Goal: Navigation & Orientation: Find specific page/section

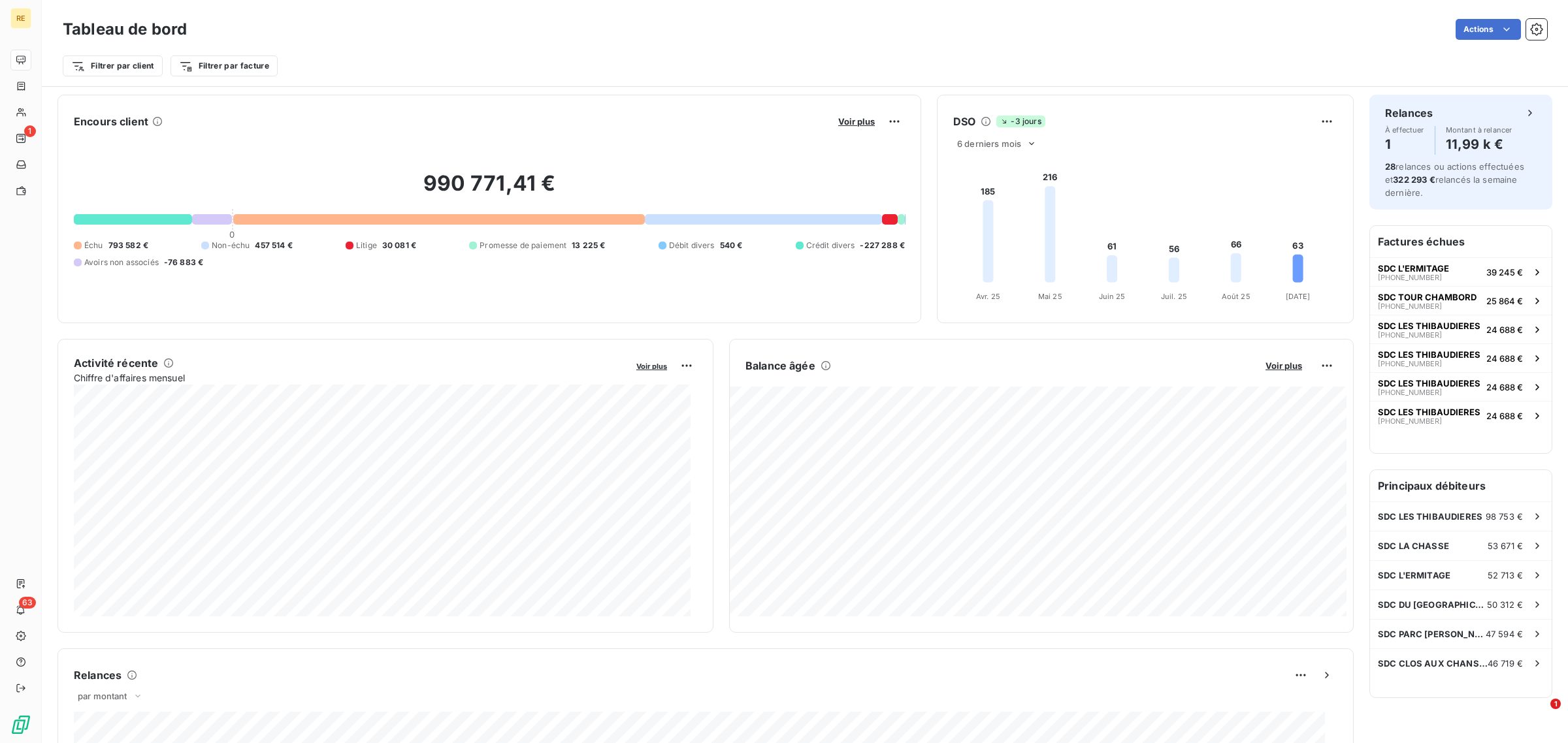
scroll to position [530, 0]
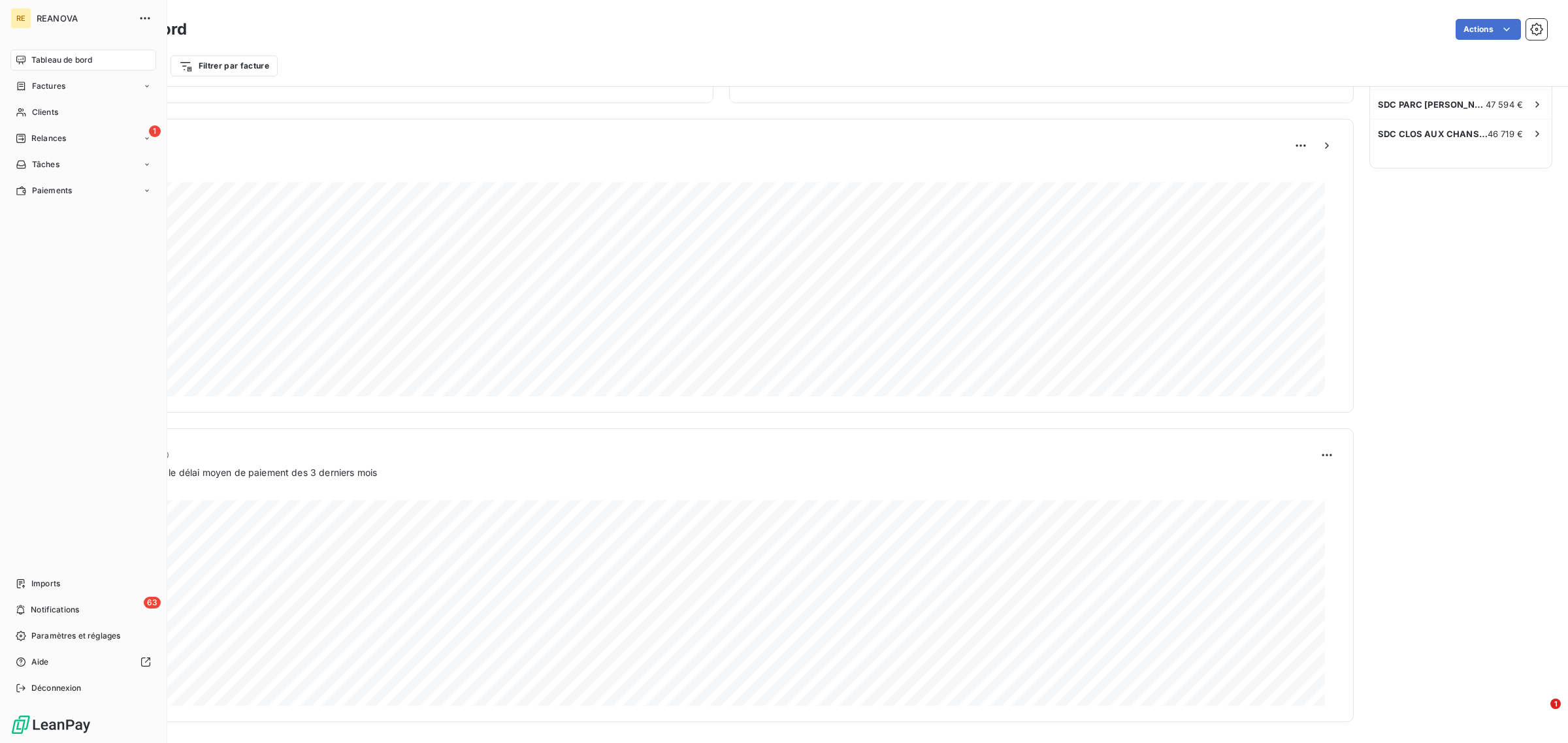
click at [40, 139] on span "Relances" at bounding box center [48, 138] width 35 height 12
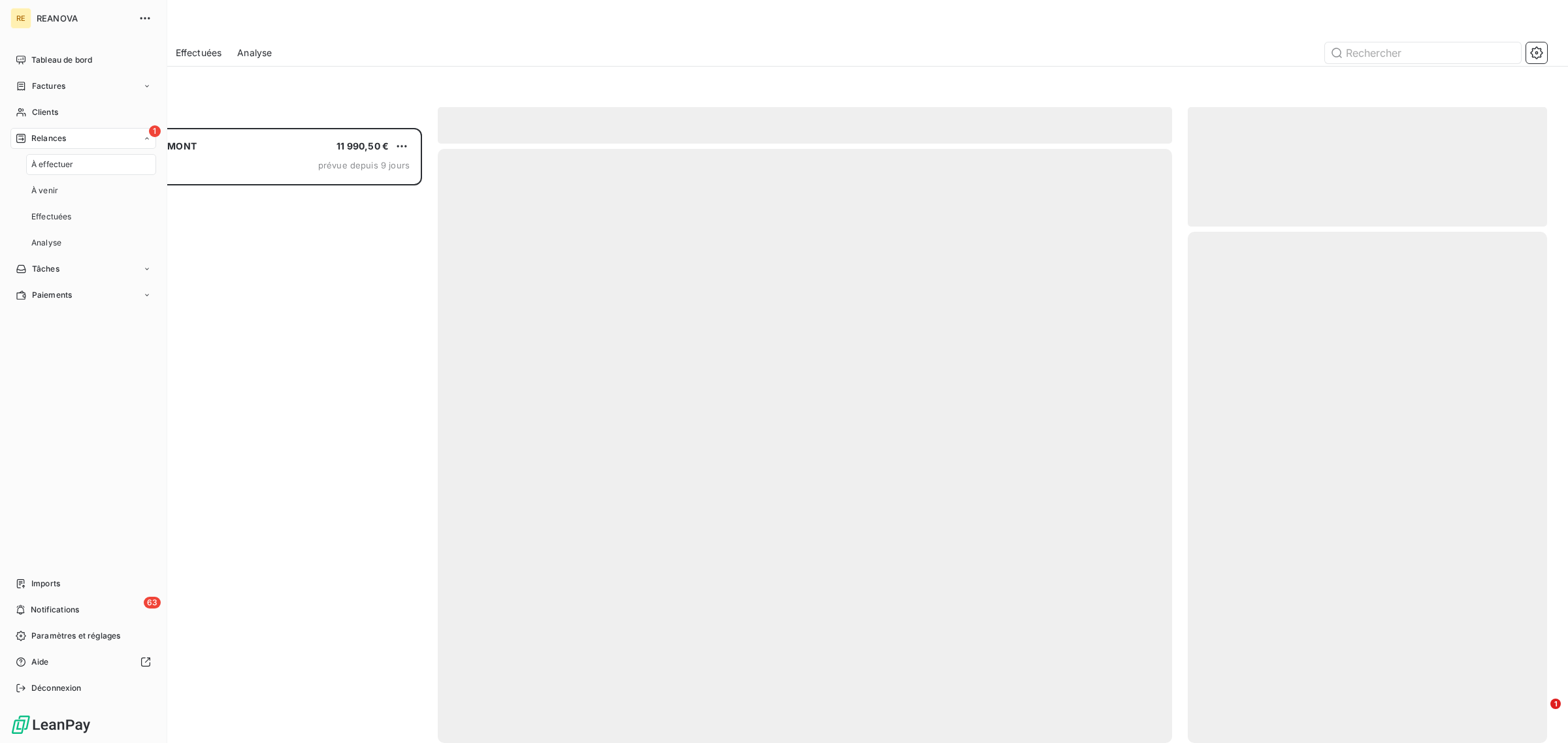
scroll to position [604, 347]
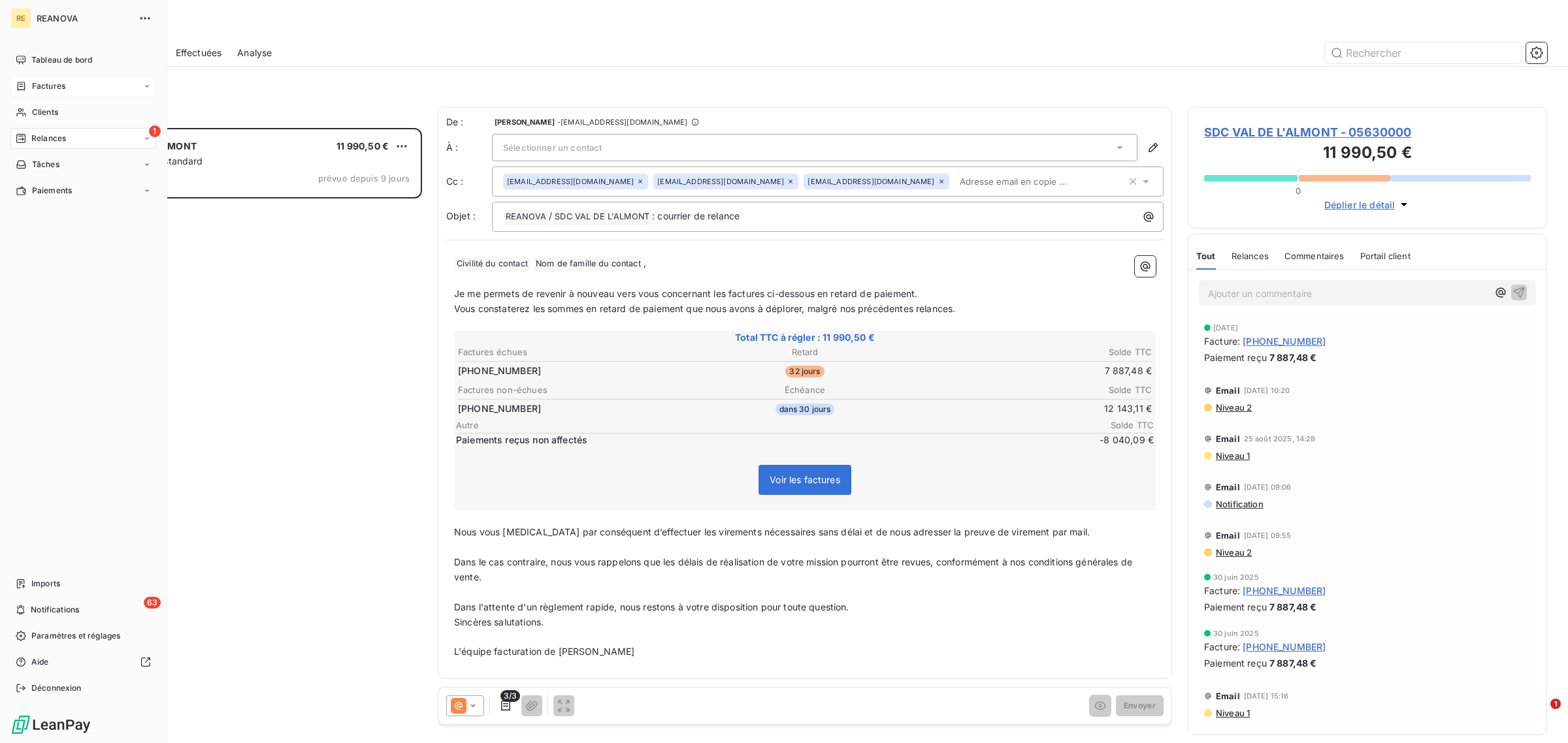
click at [31, 80] on div "Factures" at bounding box center [41, 86] width 49 height 12
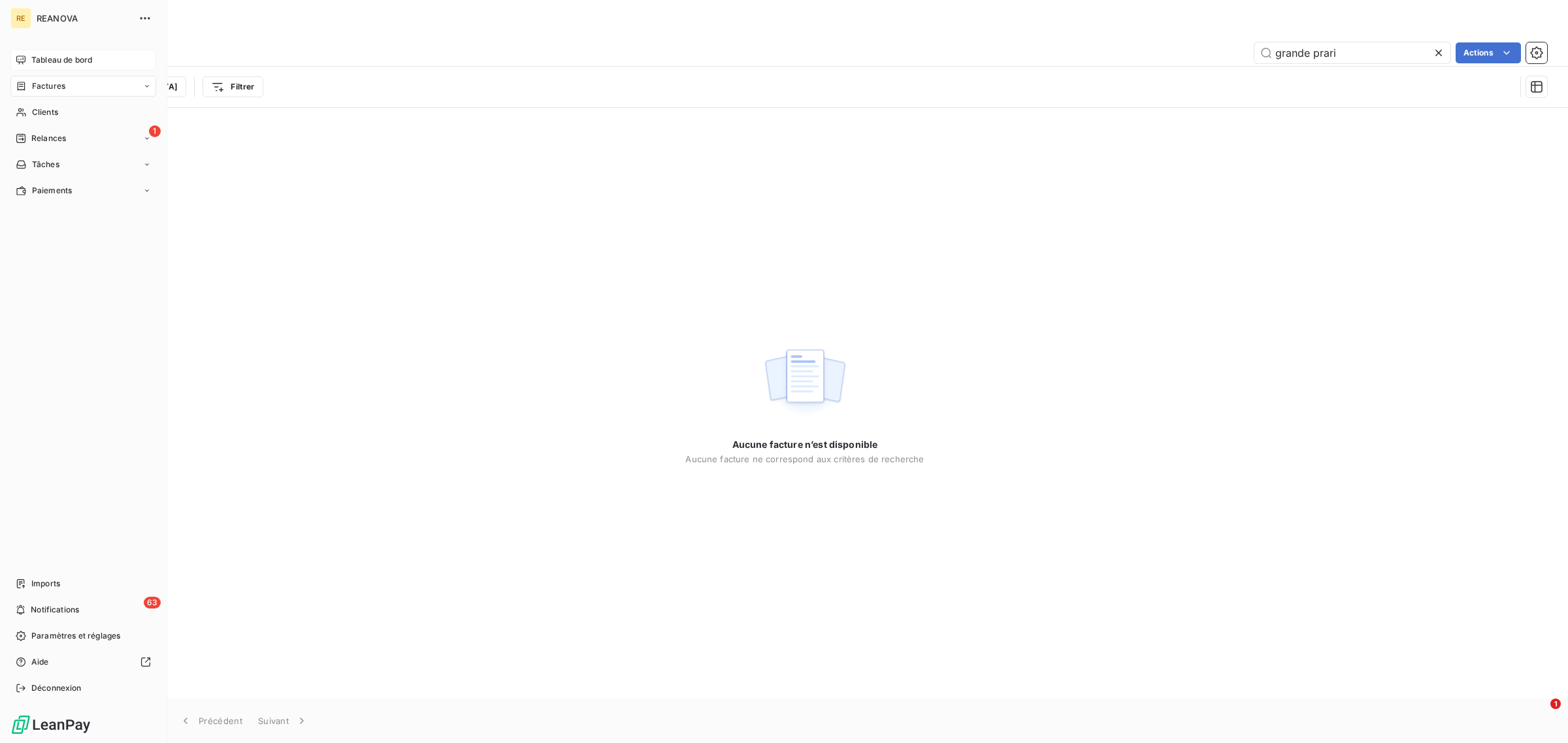
click at [112, 57] on div "Tableau de bord" at bounding box center [83, 59] width 145 height 21
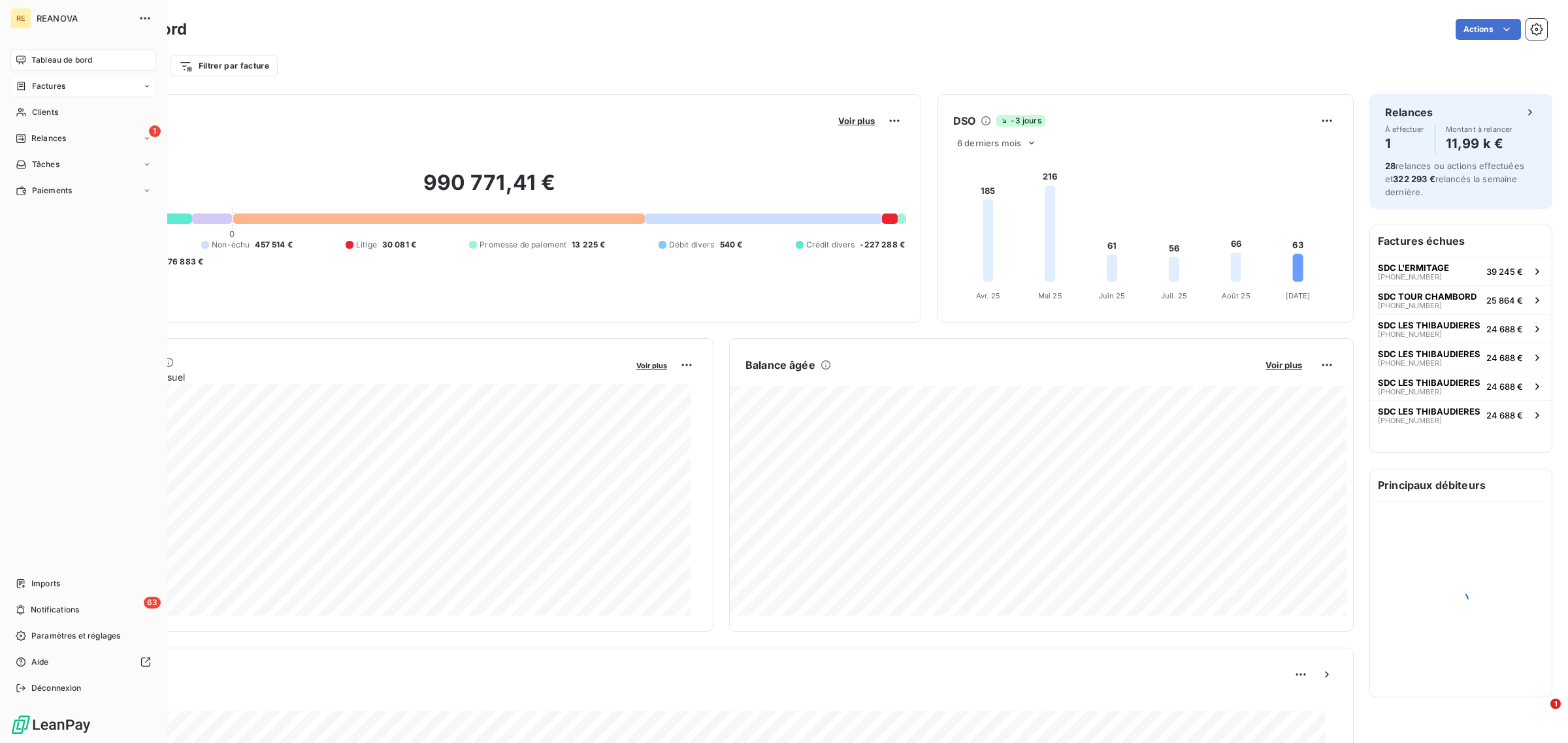
click at [95, 83] on div "Factures" at bounding box center [83, 86] width 145 height 21
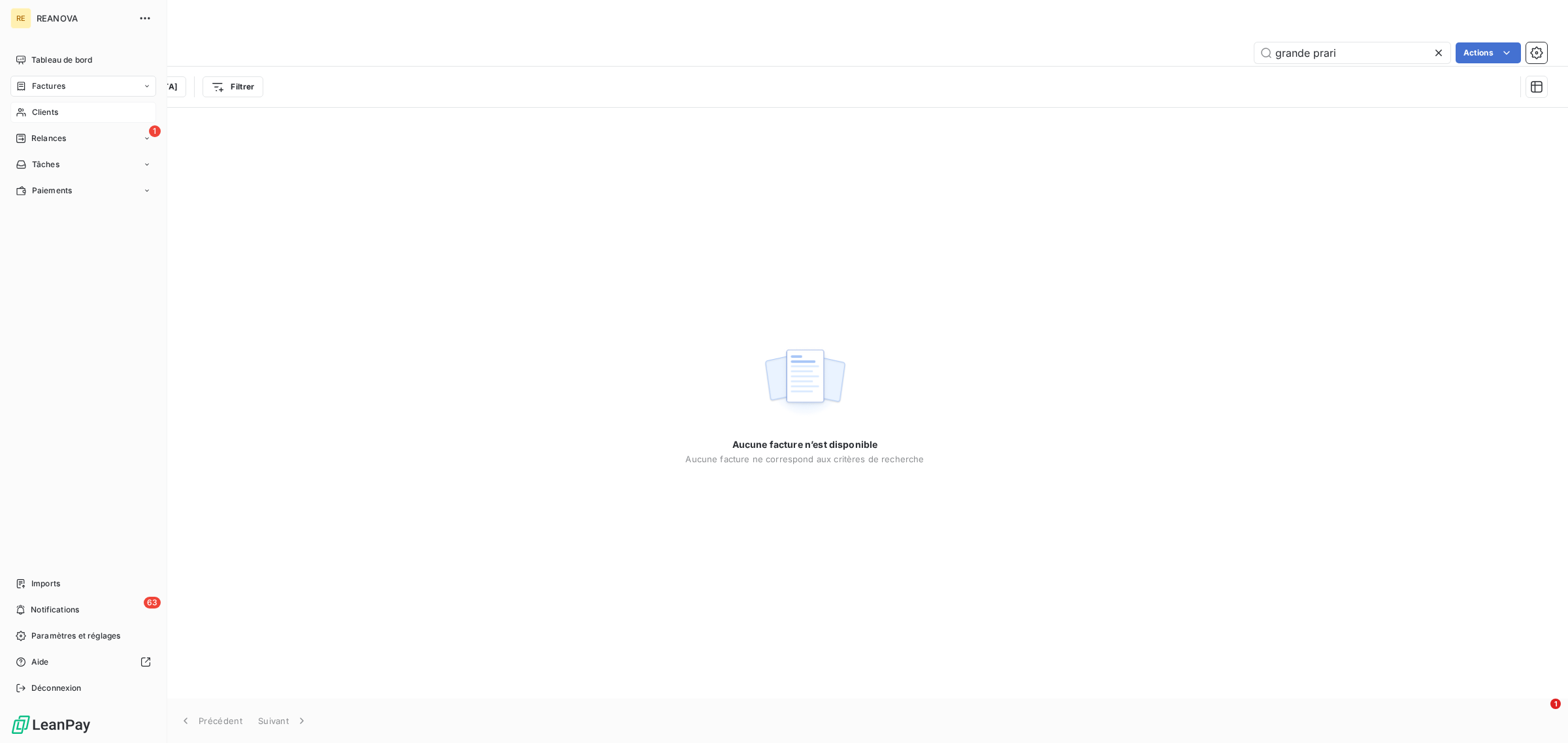
click at [53, 113] on span "Clients" at bounding box center [44, 113] width 26 height 12
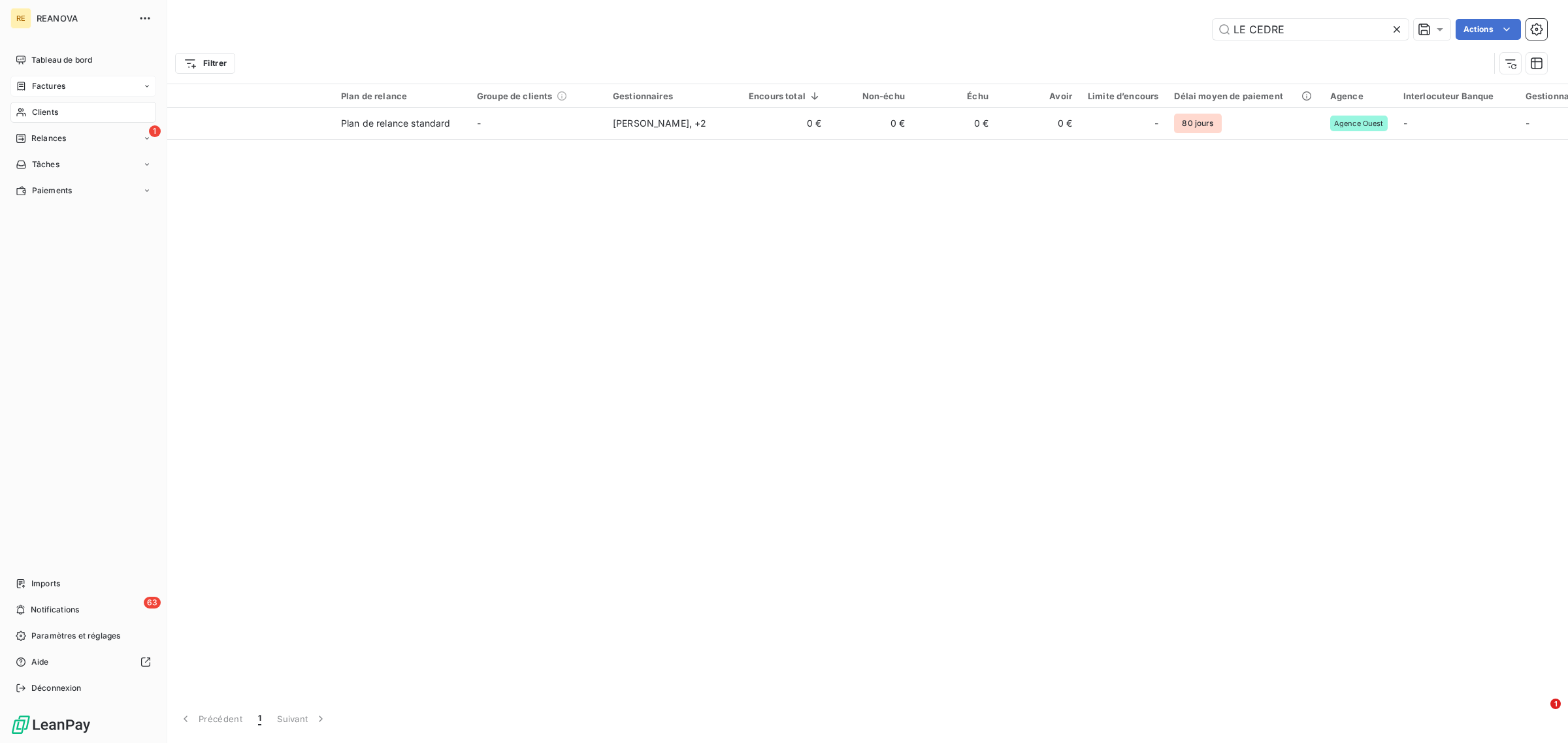
click at [76, 78] on div "Factures" at bounding box center [83, 86] width 145 height 21
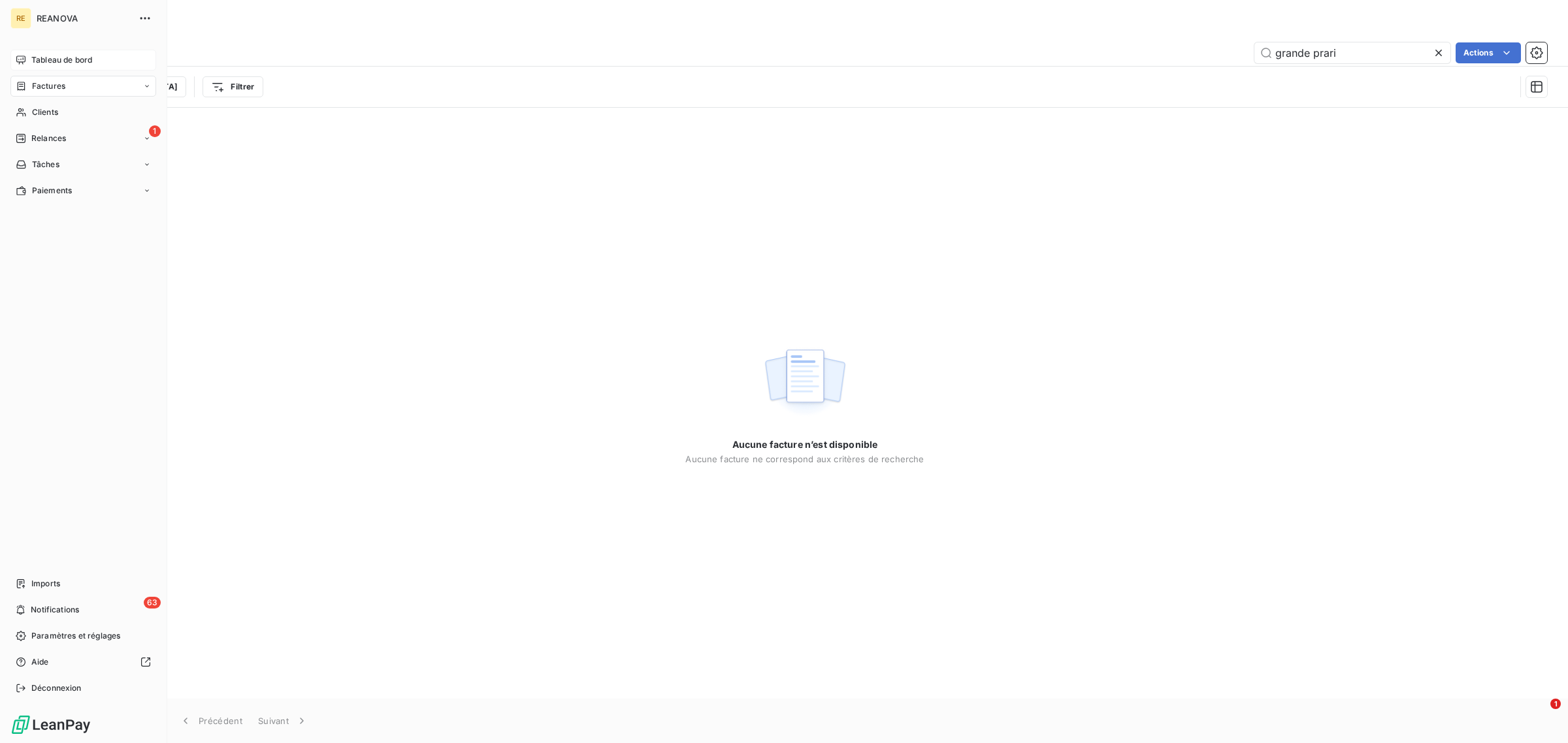
click at [57, 62] on span "Tableau de bord" at bounding box center [61, 60] width 60 height 12
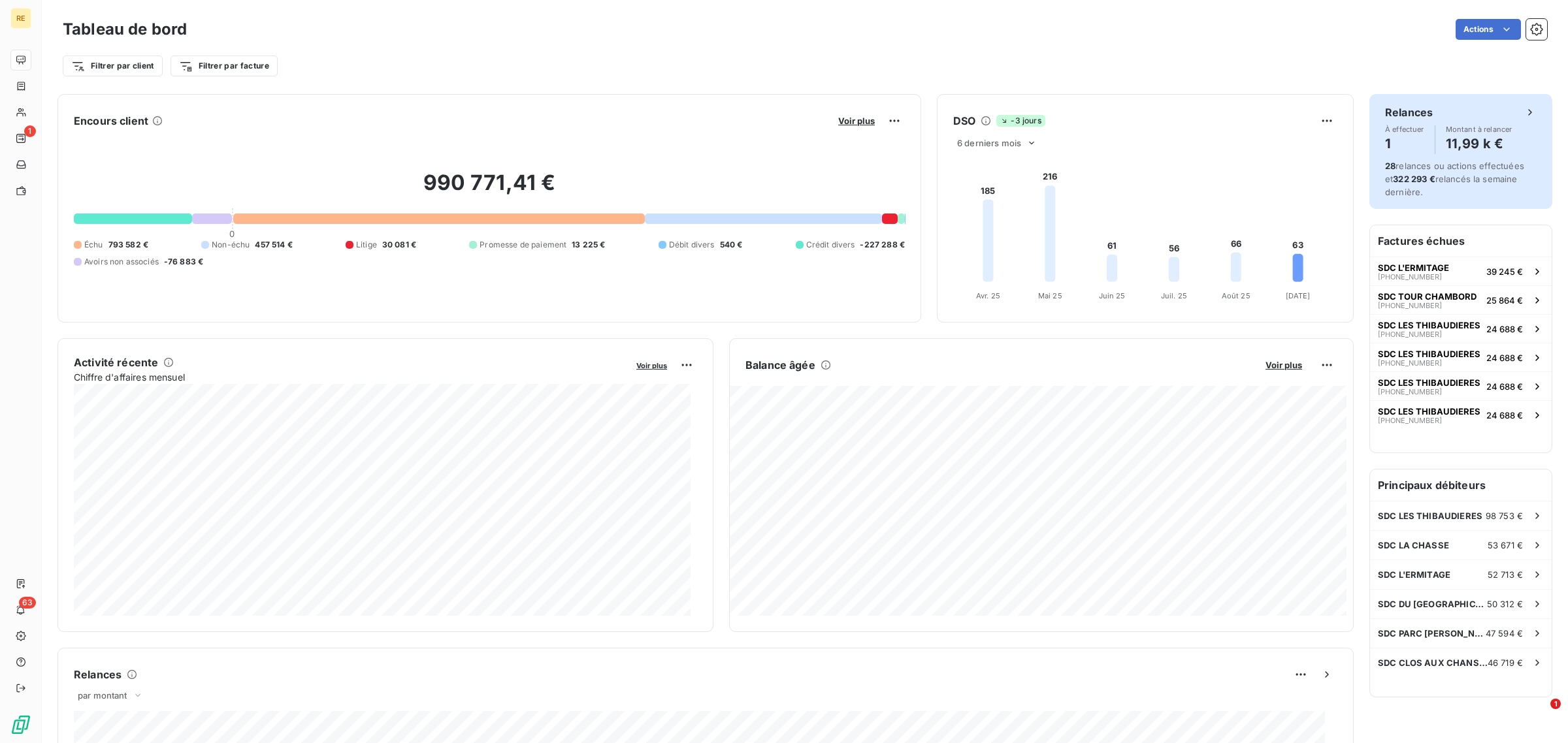
click at [1524, 118] on div "Relances À effectuer 1 Montant à relancer 11,99 k € 28 relances ou actions effe…" at bounding box center [1460, 151] width 183 height 115
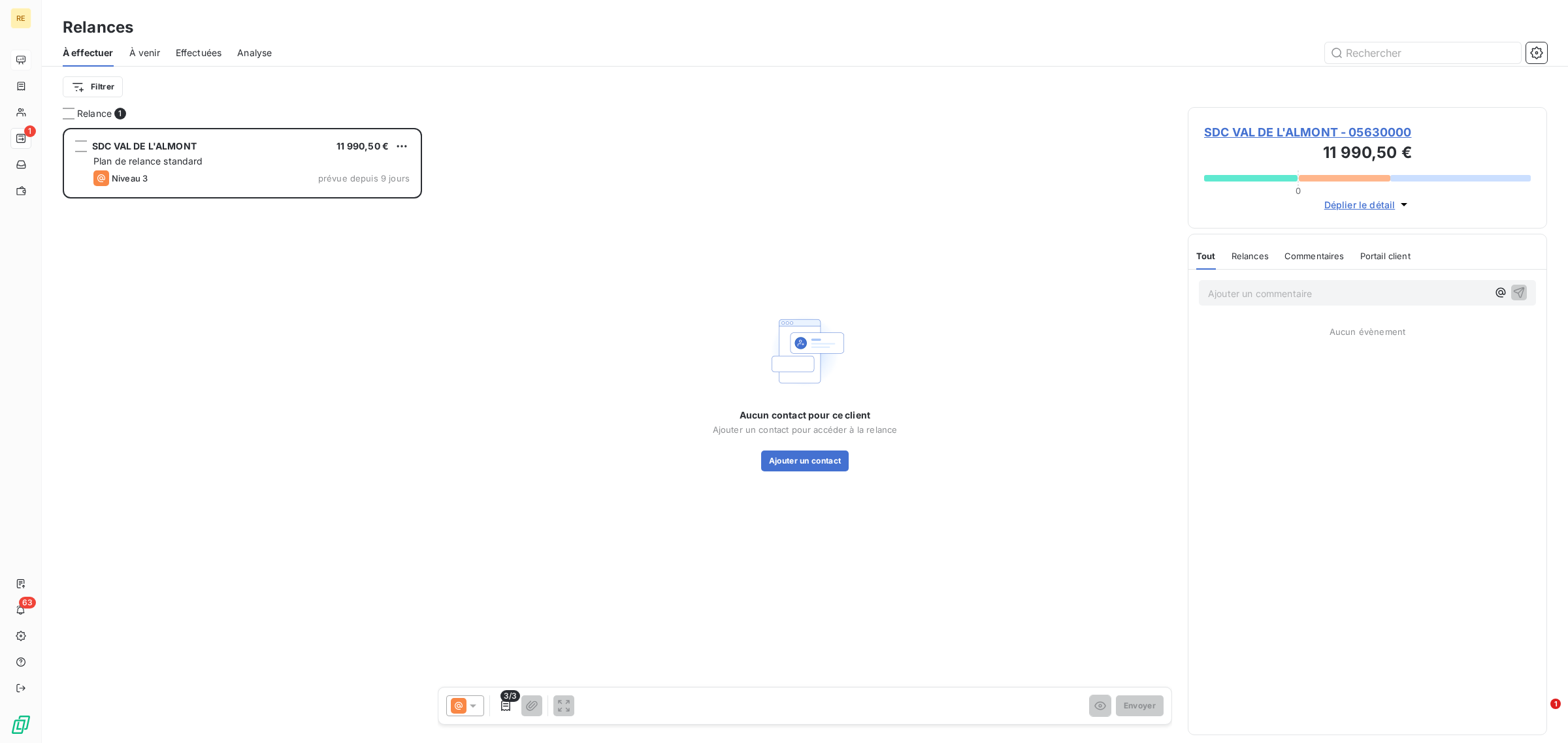
scroll to position [604, 347]
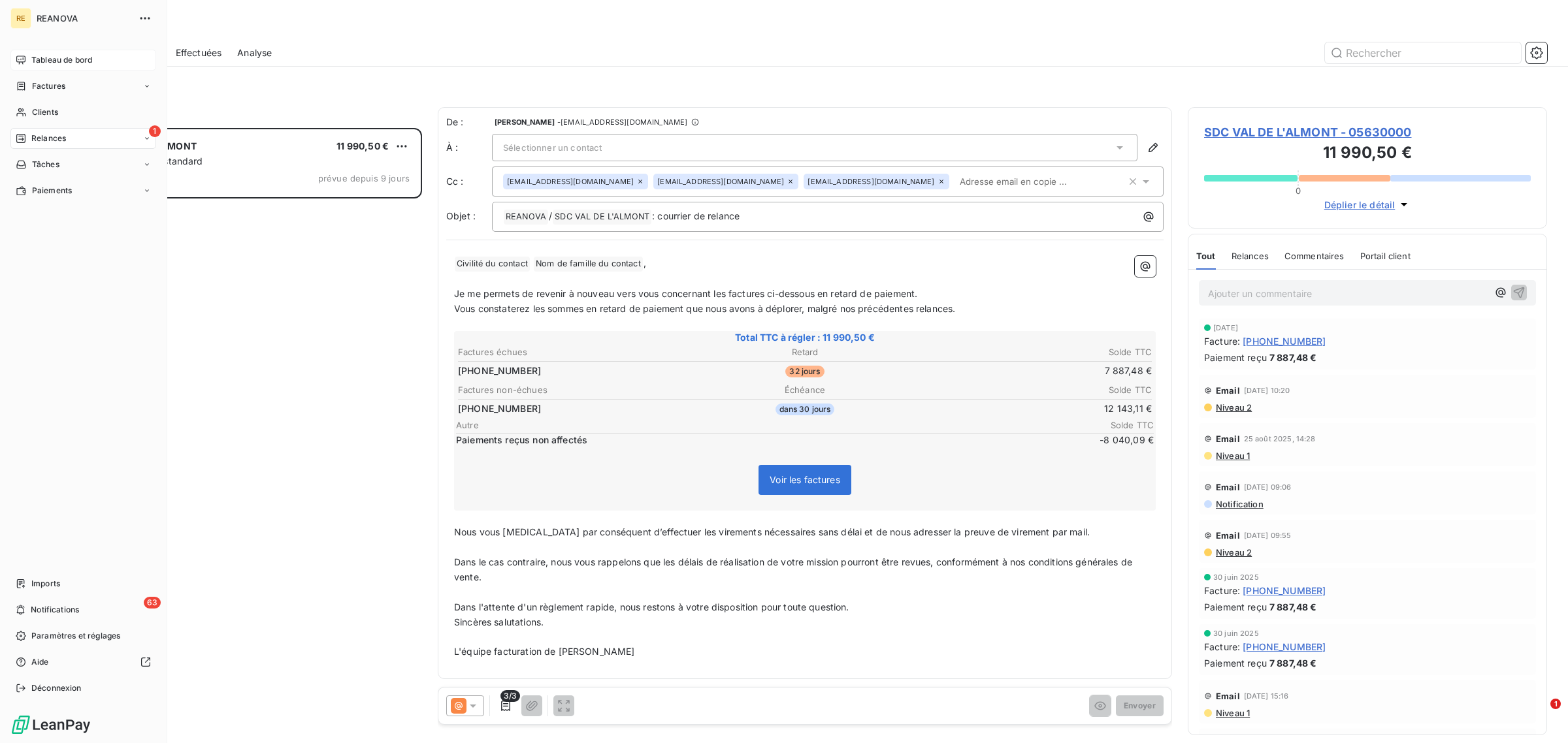
click at [53, 58] on span "Tableau de bord" at bounding box center [61, 60] width 60 height 12
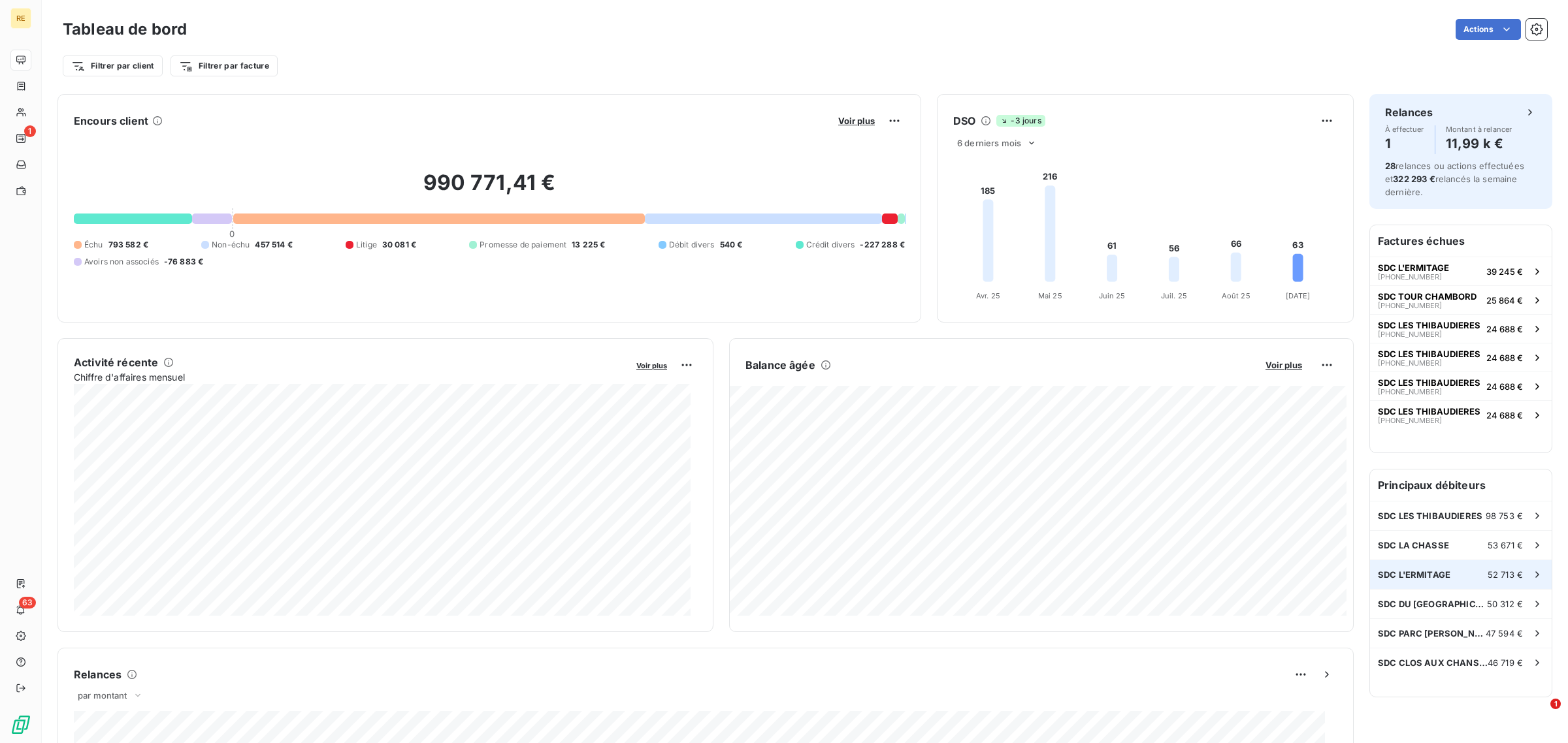
click at [1501, 576] on span "52 713 €" at bounding box center [1506, 574] width 36 height 11
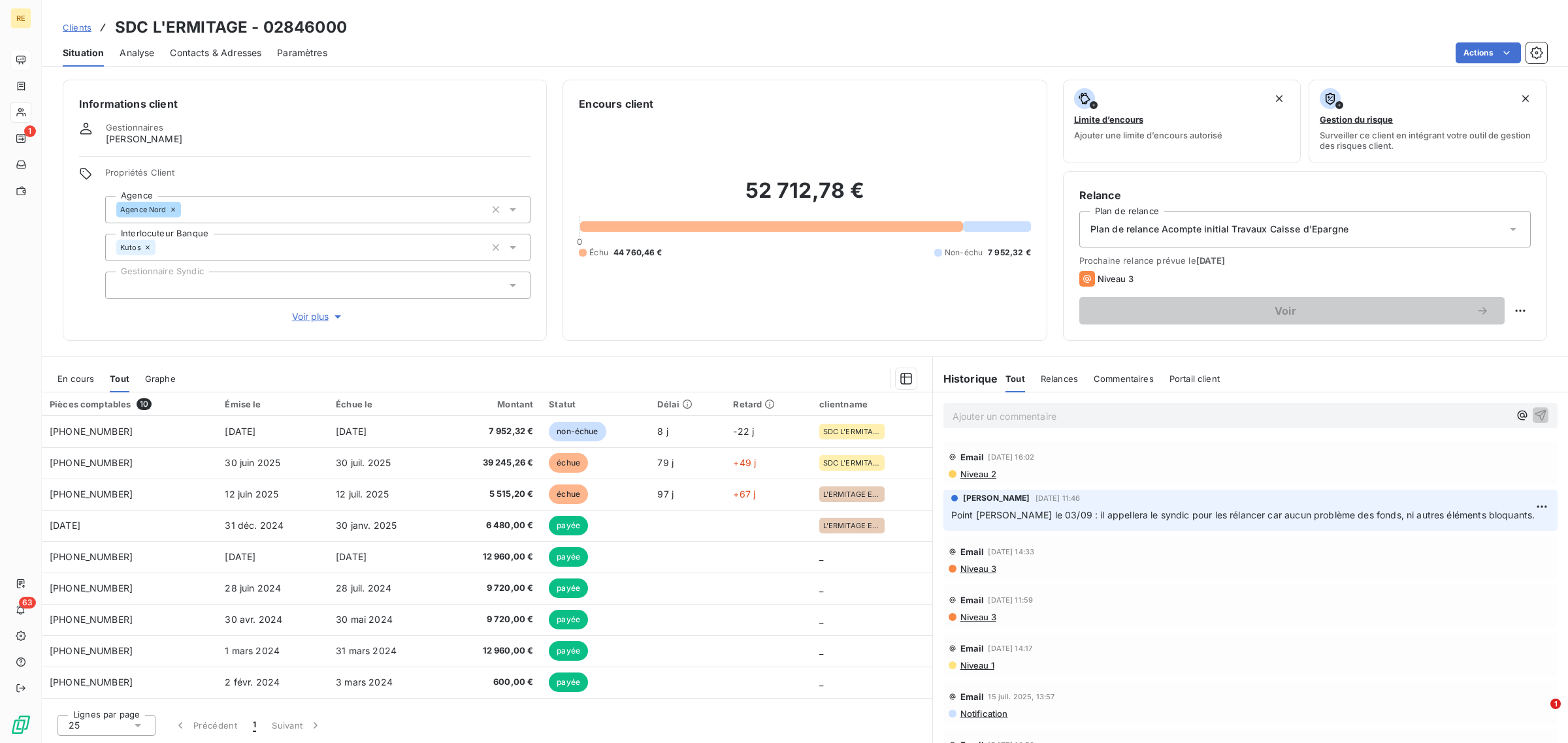
click at [82, 384] on div "En cours" at bounding box center [75, 378] width 37 height 28
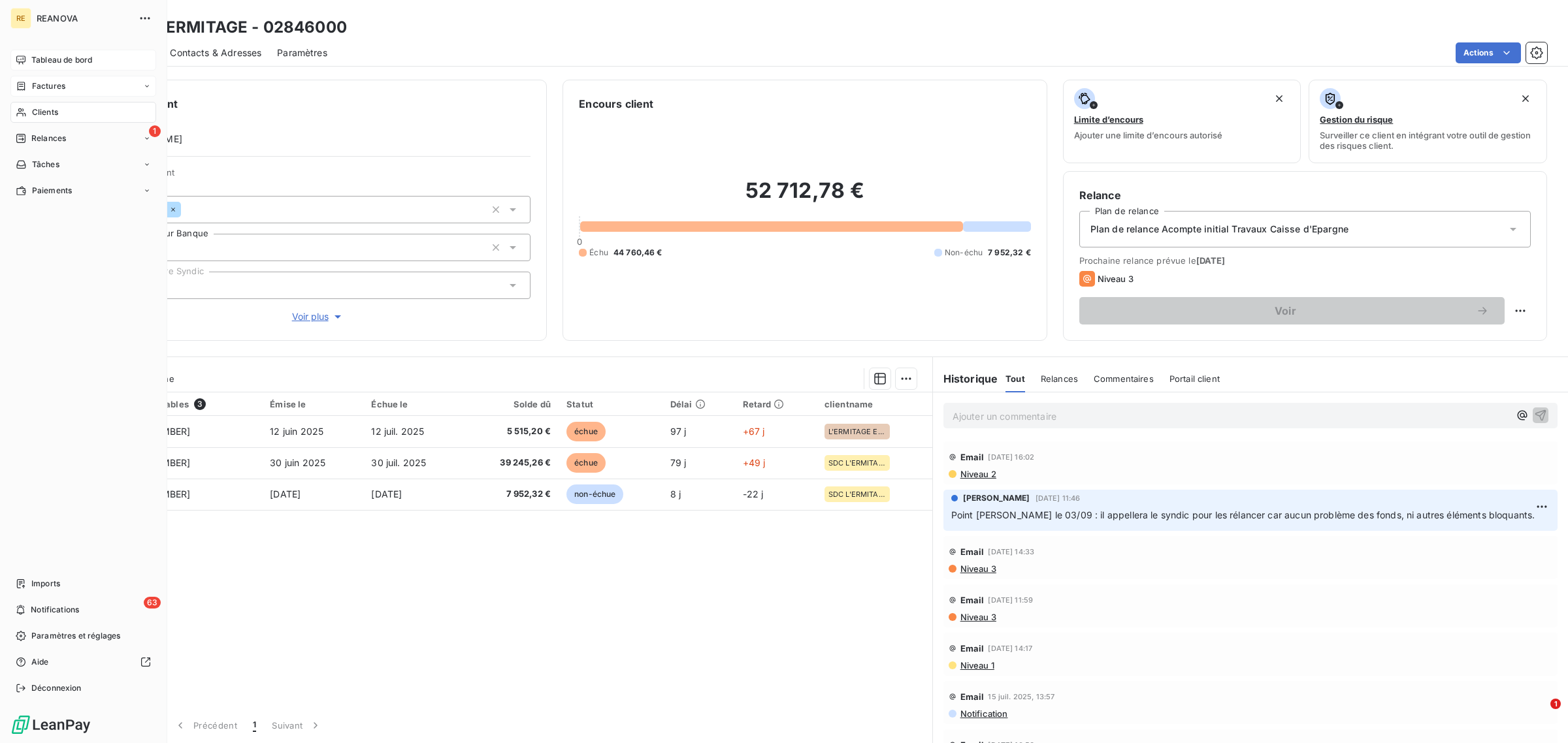
click at [47, 76] on div "Factures" at bounding box center [83, 86] width 145 height 21
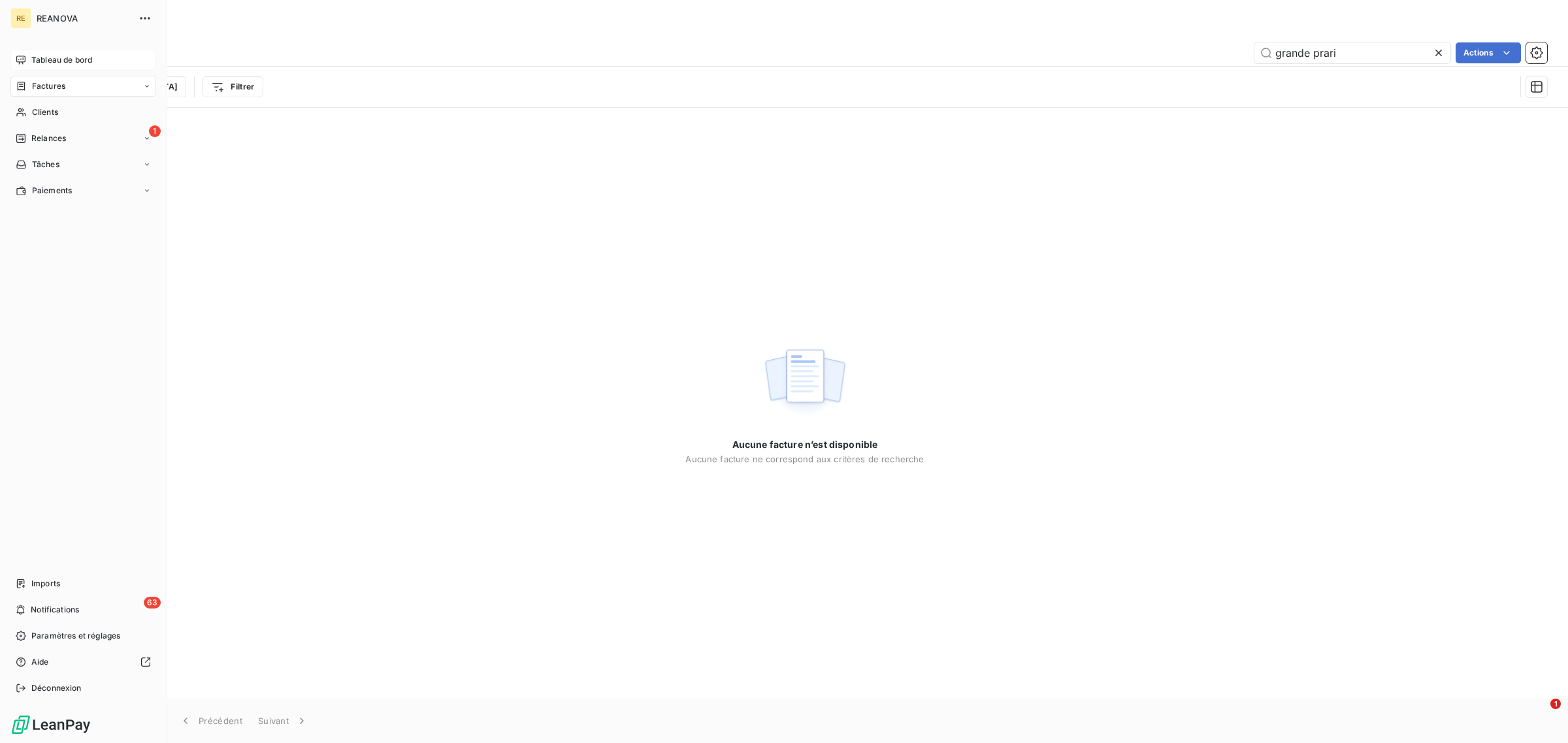
click at [37, 58] on span "Tableau de bord" at bounding box center [61, 60] width 60 height 12
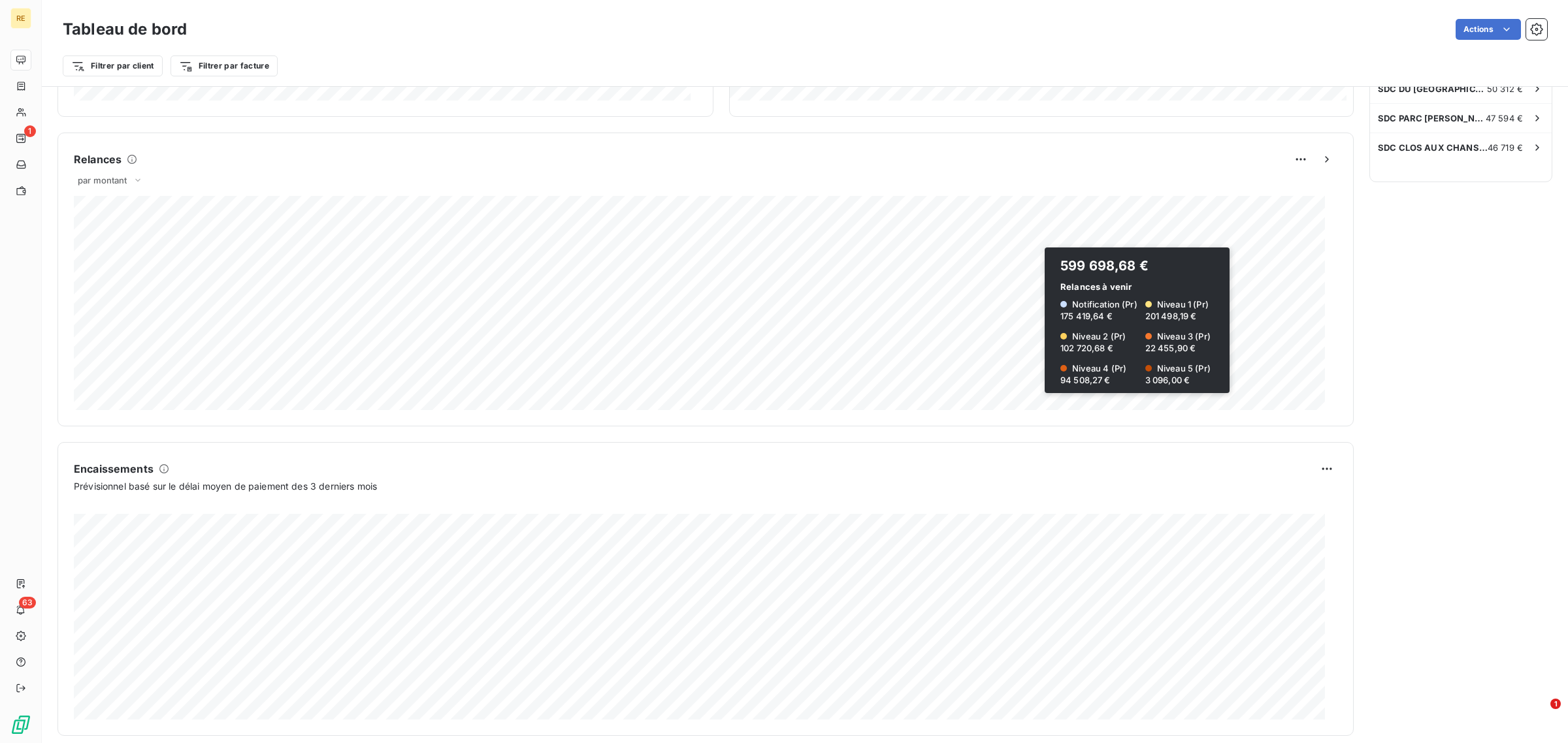
scroll to position [530, 0]
